Goal: Task Accomplishment & Management: Complete application form

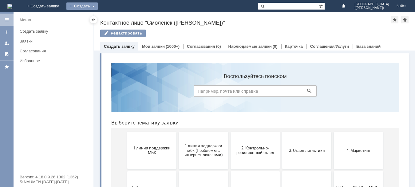
click at [98, 4] on div "Создать" at bounding box center [81, 5] width 31 height 7
click at [114, 18] on link "Заявка" at bounding box center [91, 18] width 47 height 7
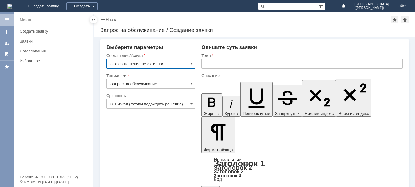
click at [173, 62] on input "Это соглашение не активно!" at bounding box center [150, 64] width 89 height 10
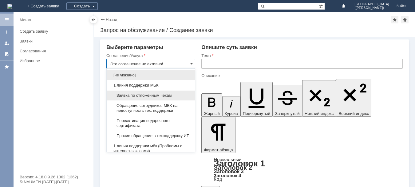
click at [166, 95] on span "Заявка по отложенным чекам" at bounding box center [150, 95] width 81 height 5
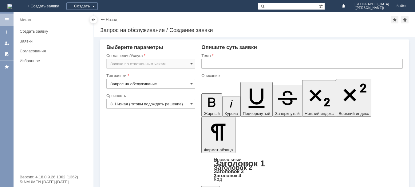
type input "Заявка по отложенным чекам"
click at [192, 104] on span at bounding box center [191, 103] width 2 height 5
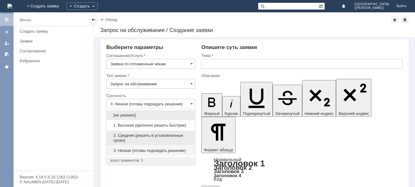
click at [152, 135] on span "2. Средняя (решить в установленные сроки)" at bounding box center [150, 138] width 81 height 10
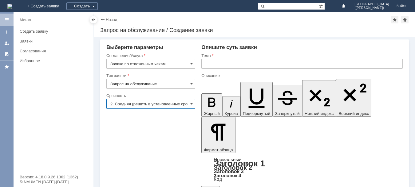
type input "2. Средняя (решить в установленные сроки)"
click at [214, 62] on input "text" at bounding box center [303, 64] width 202 height 10
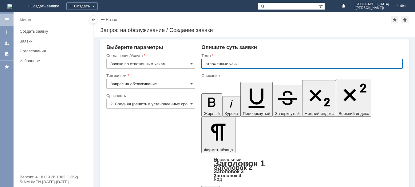
type input "отложенные чеки"
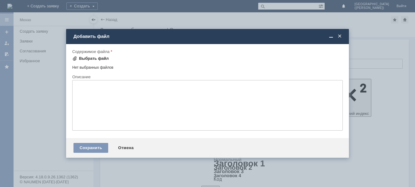
click at [91, 56] on div "Выбрать файл" at bounding box center [94, 58] width 30 height 5
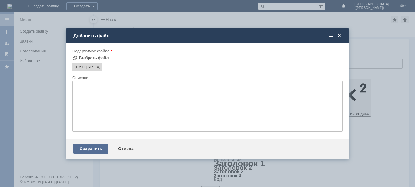
click at [94, 147] on div "Сохранить" at bounding box center [91, 149] width 35 height 10
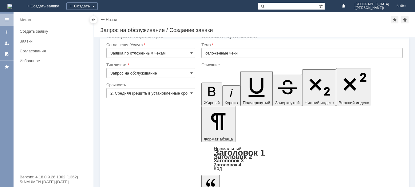
scroll to position [16, 0]
